Goal: Task Accomplishment & Management: Manage account settings

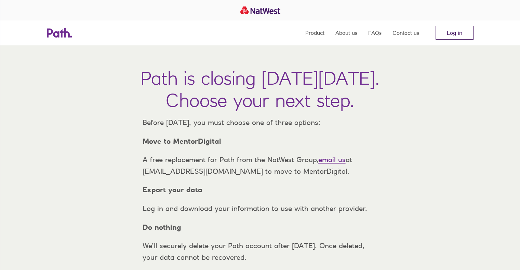
click at [450, 30] on link "Log in" at bounding box center [454, 33] width 38 height 14
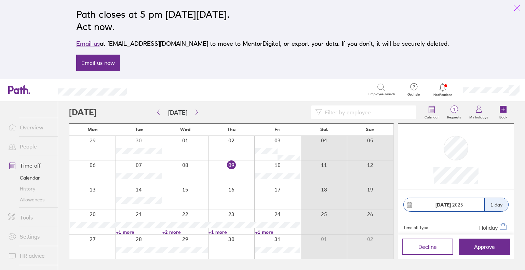
click at [517, 5] on icon "link" at bounding box center [517, 8] width 8 height 8
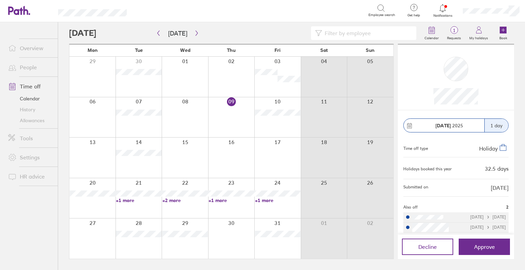
click at [42, 119] on link "Allowances" at bounding box center [30, 120] width 55 height 11
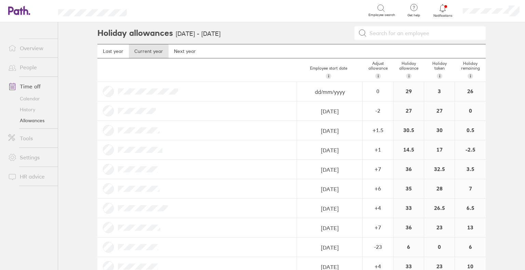
click at [36, 87] on link "Time off" at bounding box center [30, 87] width 55 height 14
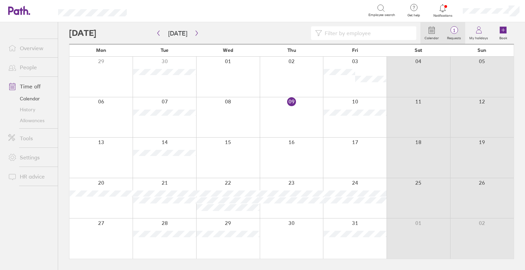
click at [452, 33] on icon at bounding box center [454, 30] width 8 height 8
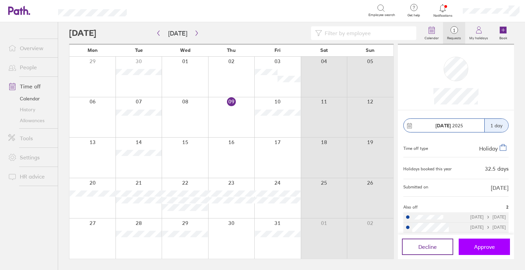
click at [496, 249] on button "Approve" at bounding box center [484, 247] width 51 height 16
